Goal: Answer question/provide support

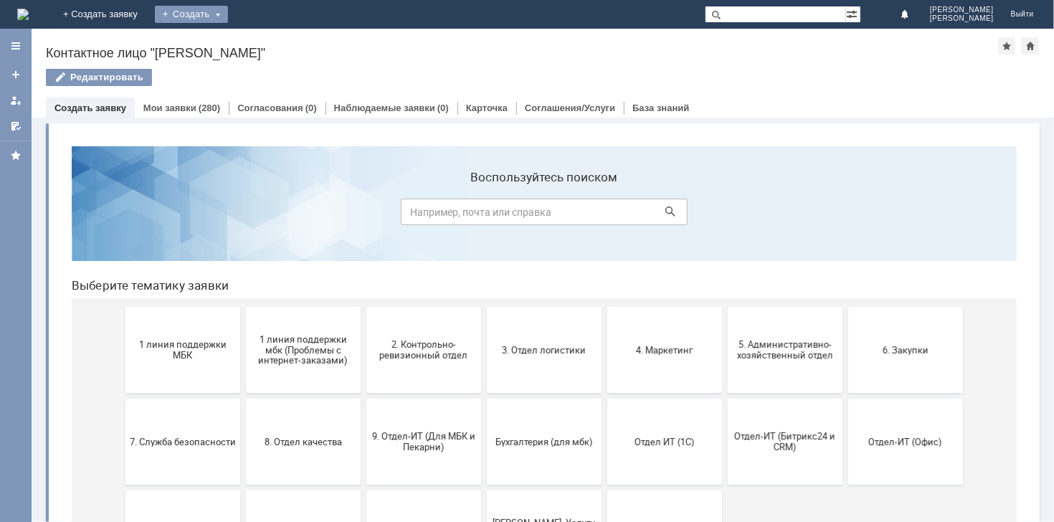
click at [228, 11] on div "Создать" at bounding box center [191, 14] width 73 height 17
click at [264, 51] on link "Заявка" at bounding box center [212, 42] width 109 height 17
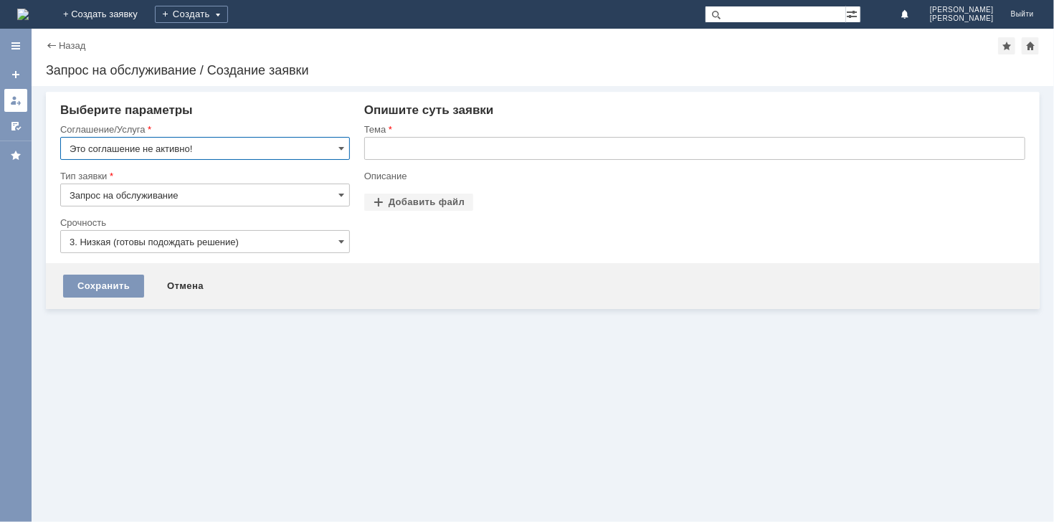
click at [15, 105] on div at bounding box center [15, 100] width 11 height 11
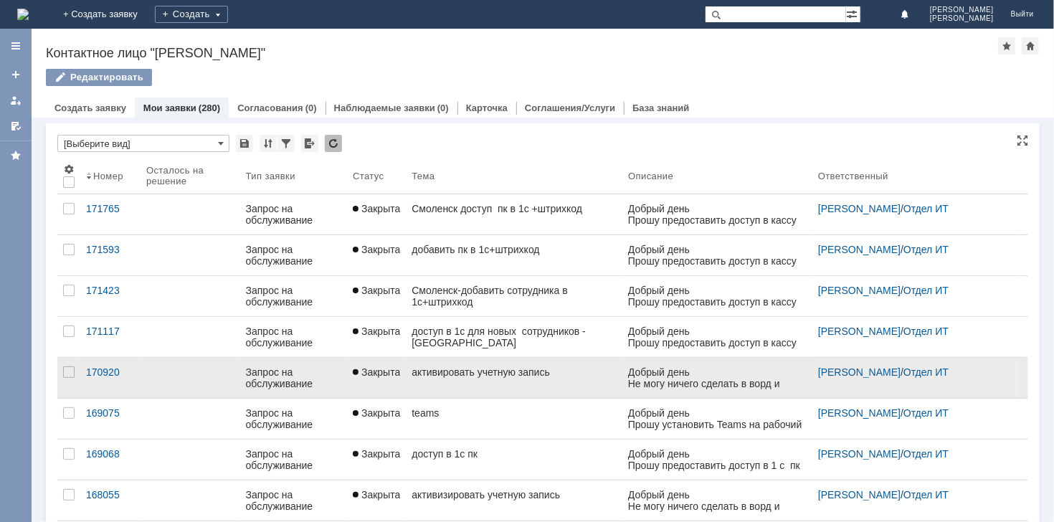
click at [553, 366] on div "активировать учетную запись" at bounding box center [513, 371] width 205 height 11
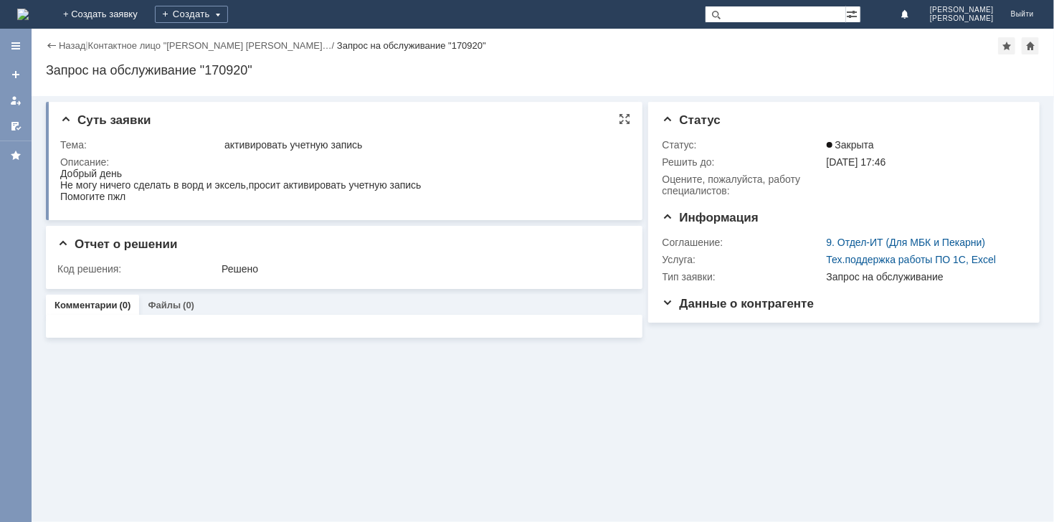
drag, startPoint x: 117, startPoint y: 333, endPoint x: 135, endPoint y: 199, distance: 134.6
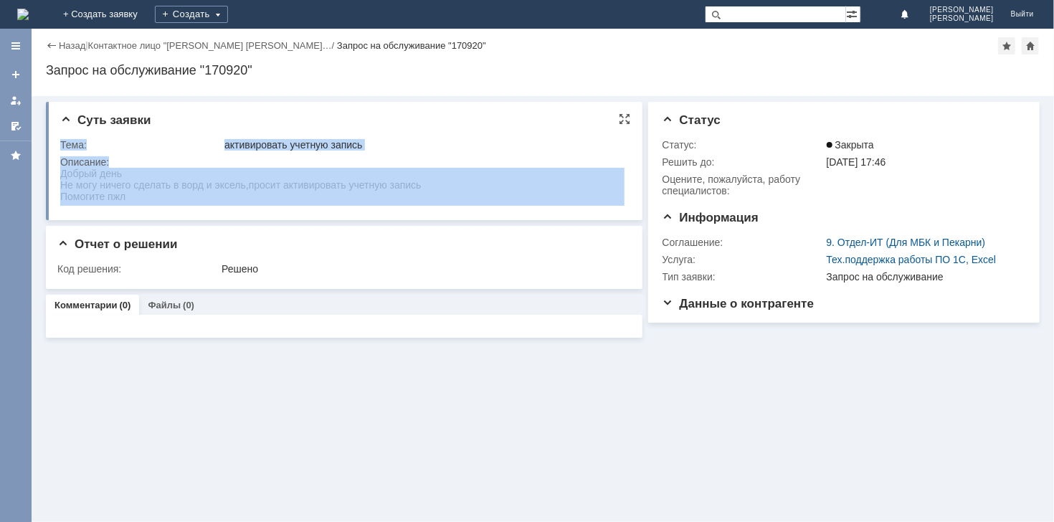
drag, startPoint x: 117, startPoint y: 340, endPoint x: 77, endPoint y: 199, distance: 147.5
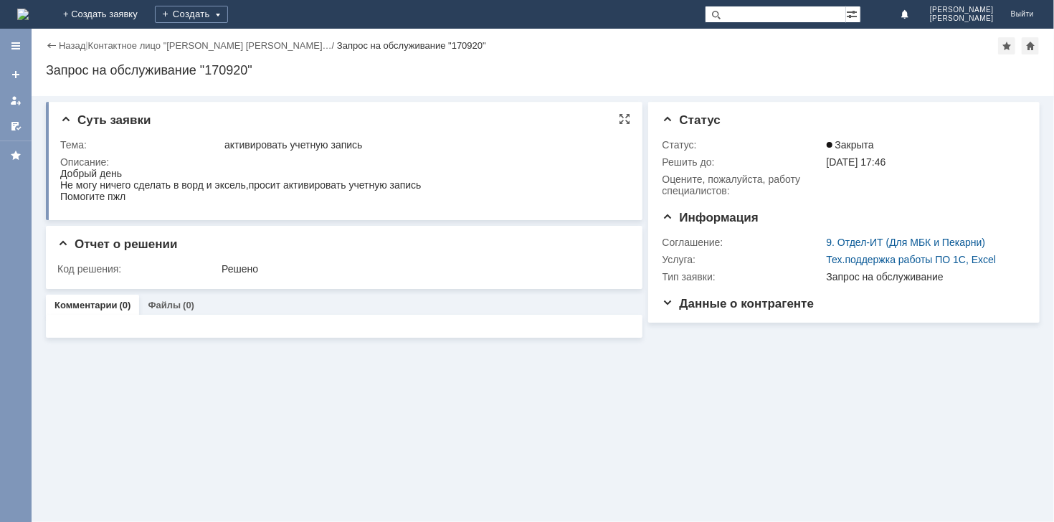
click at [163, 194] on div "Помогите пжл" at bounding box center [239, 195] width 361 height 11
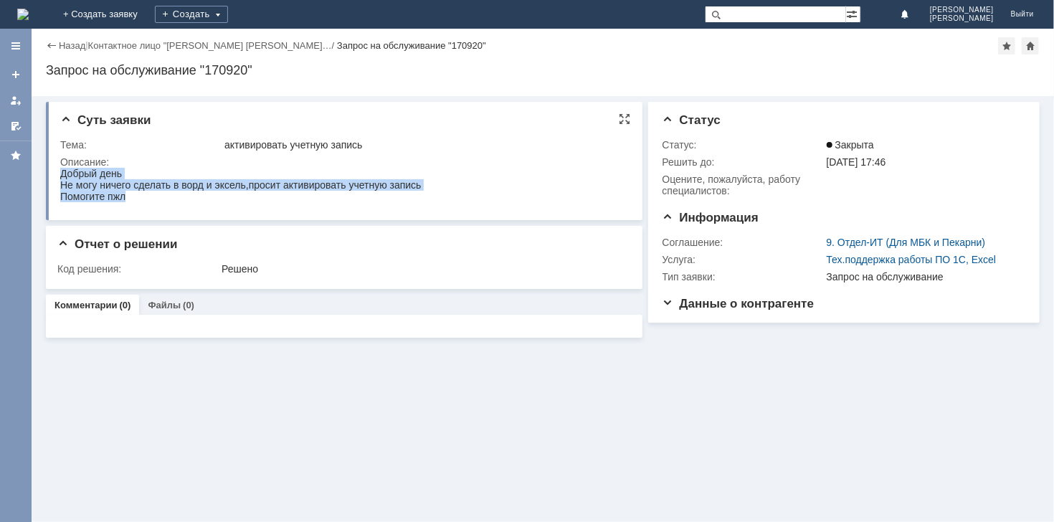
drag, startPoint x: 59, startPoint y: 176, endPoint x: 94, endPoint y: 206, distance: 45.2
click at [94, 201] on html "Добрый день Не могу ничего сделать в ворд и эксель,просит активировать учетную …" at bounding box center [341, 184] width 564 height 34
copy body "Добрый день Не могу ничего сделать в ворд и эксель,просит активировать учетную …"
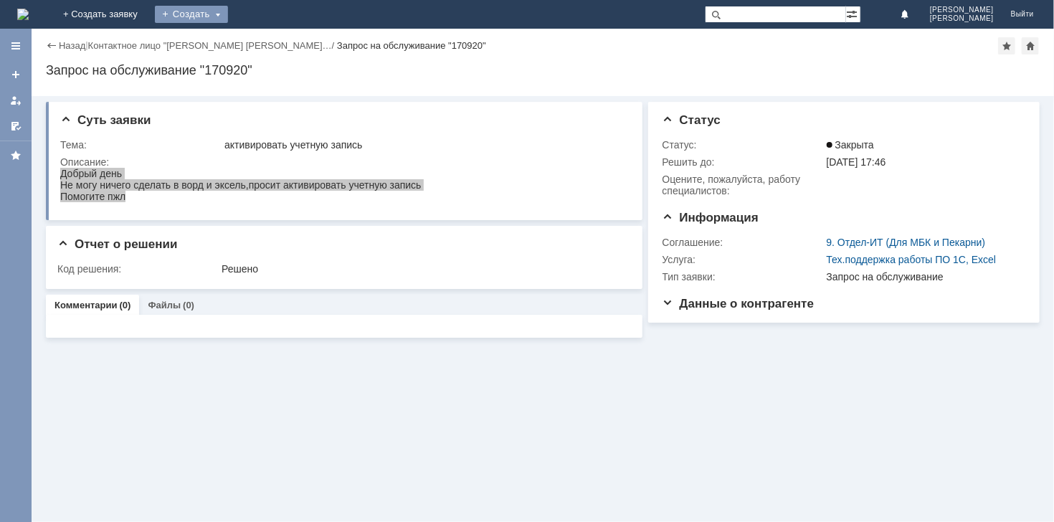
click at [228, 16] on div "Создать" at bounding box center [191, 14] width 73 height 17
click at [267, 49] on link "Заявка" at bounding box center [212, 42] width 109 height 17
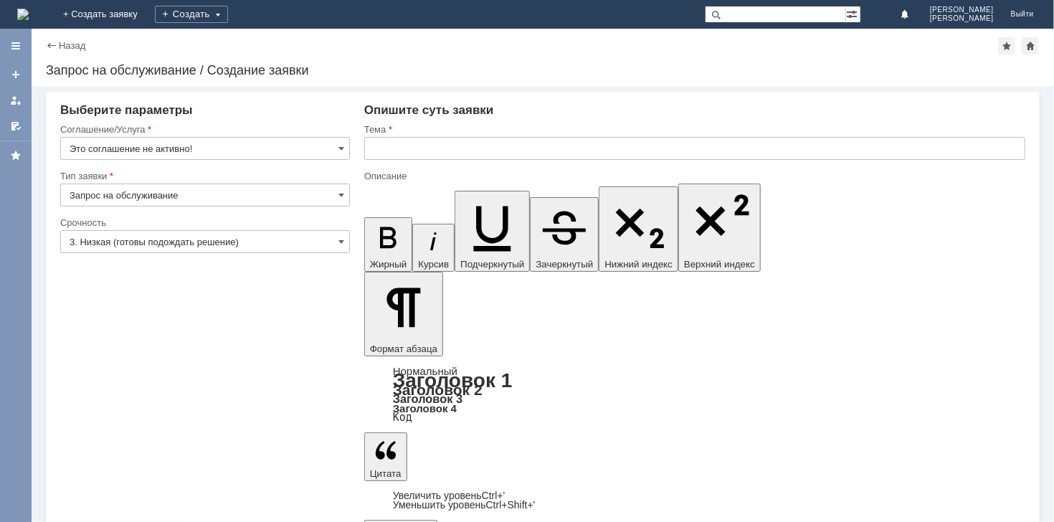
click at [340, 141] on input "Это соглашение не активно!" at bounding box center [205, 148] width 290 height 23
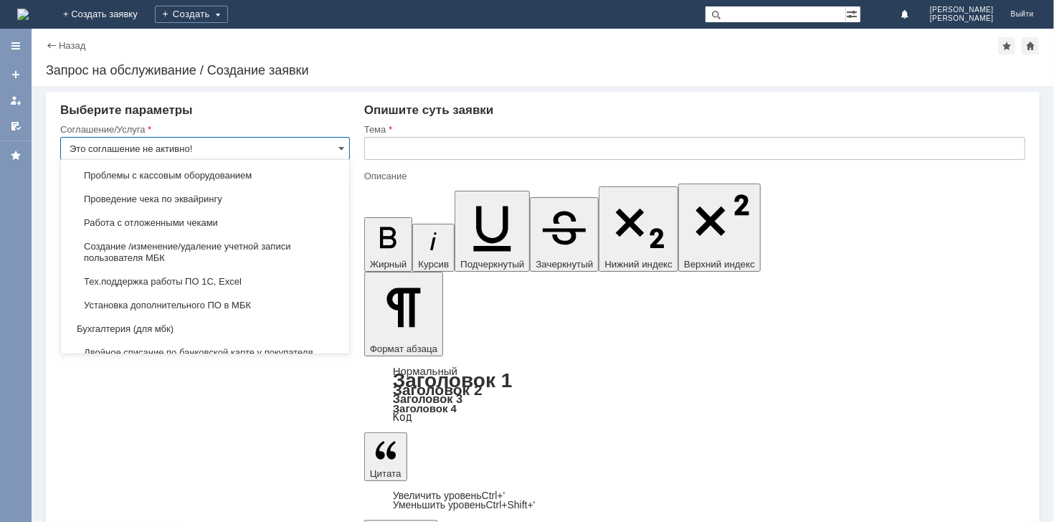
scroll to position [1565, 0]
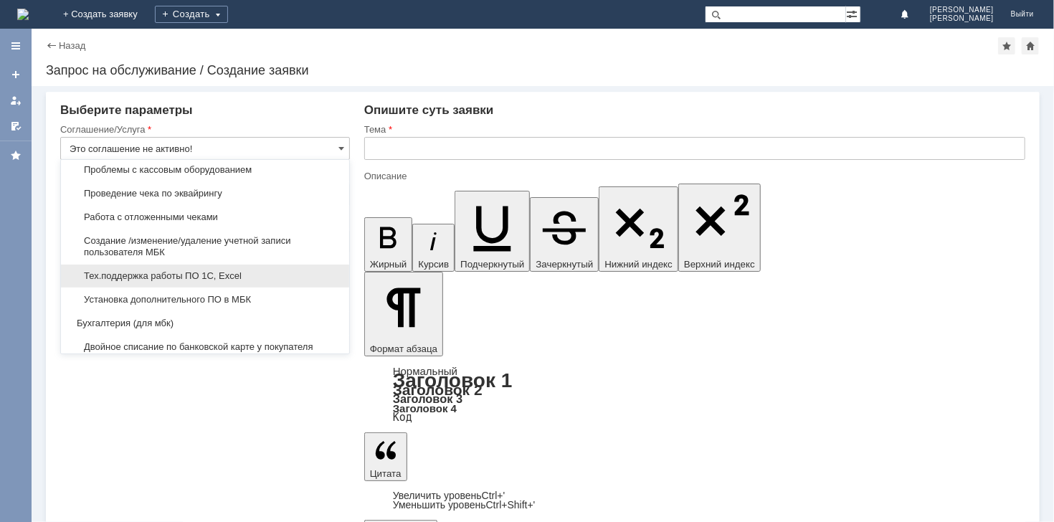
click at [221, 280] on div "Тех.поддержка работы ПО 1С, Excel" at bounding box center [205, 275] width 288 height 23
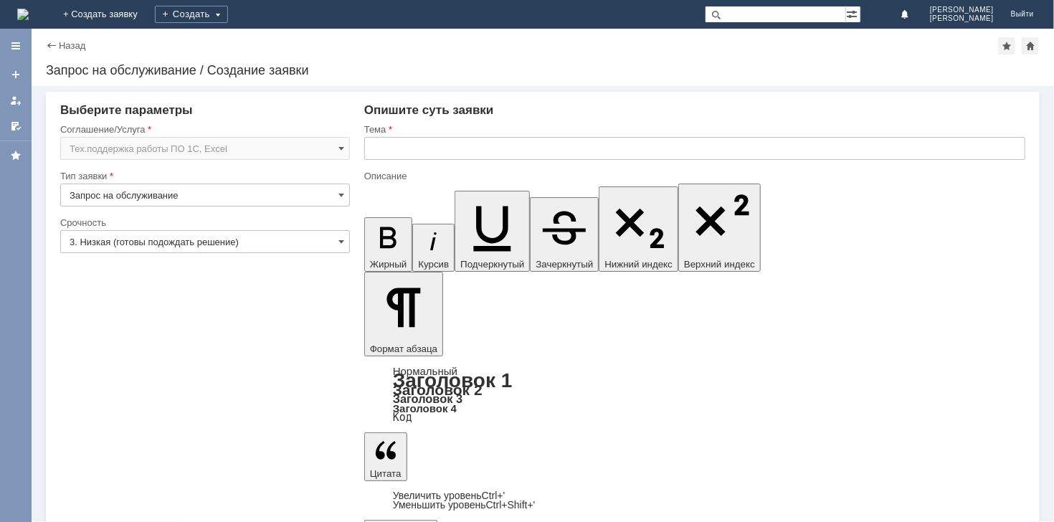
type input "Тех.поддержка работы ПО 1С, Excel"
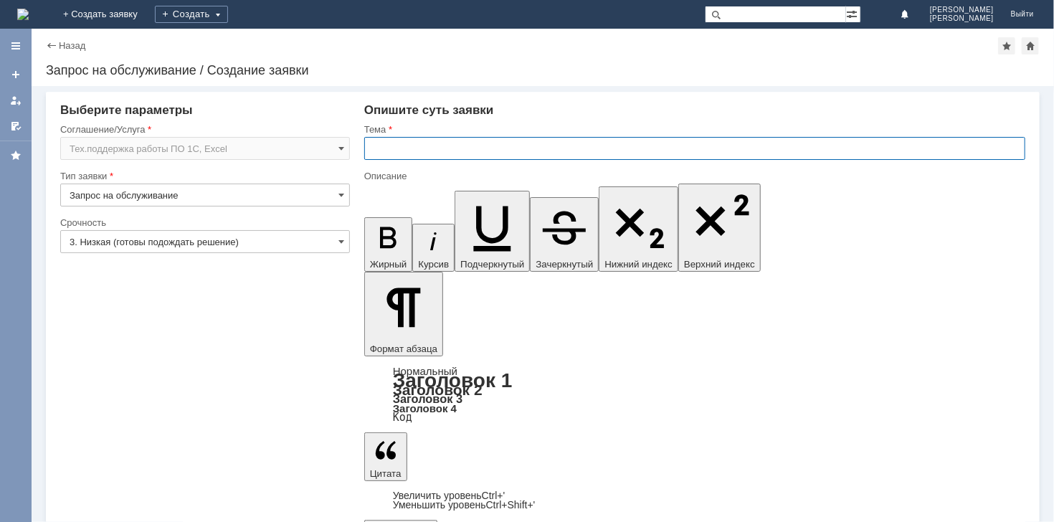
click at [459, 152] on input "text" at bounding box center [694, 148] width 661 height 23
type input "активировать учетную запись"
